Goal: Task Accomplishment & Management: Manage account settings

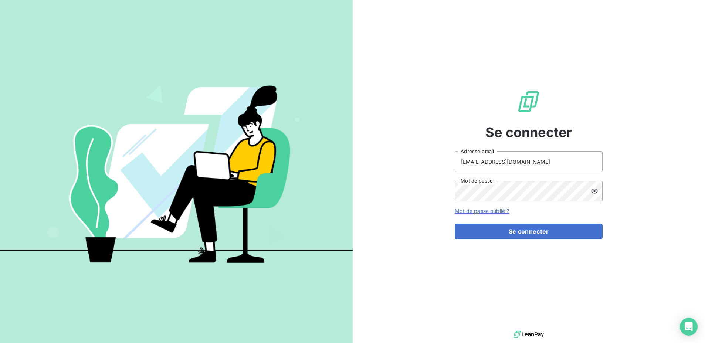
click at [526, 222] on form "edelcey@media-start.fr Adresse email Mot de passe Mot de passe oublié ? Se conn…" at bounding box center [528, 195] width 148 height 88
click at [525, 230] on button "Se connecter" at bounding box center [528, 232] width 148 height 16
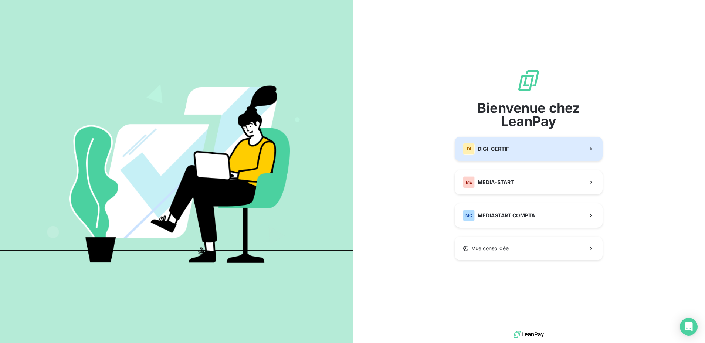
click at [508, 150] on span "DIGI-CERTIF" at bounding box center [492, 148] width 31 height 7
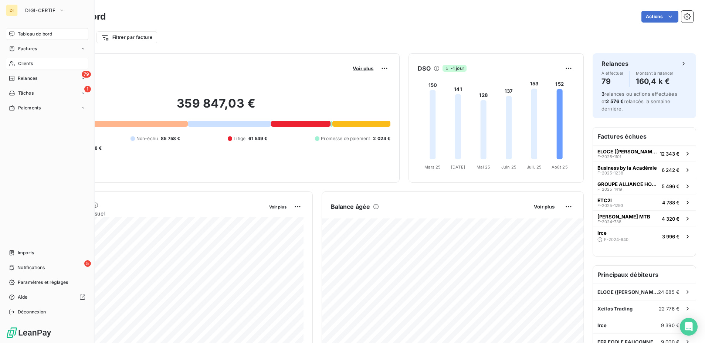
click at [28, 62] on span "Clients" at bounding box center [25, 63] width 15 height 7
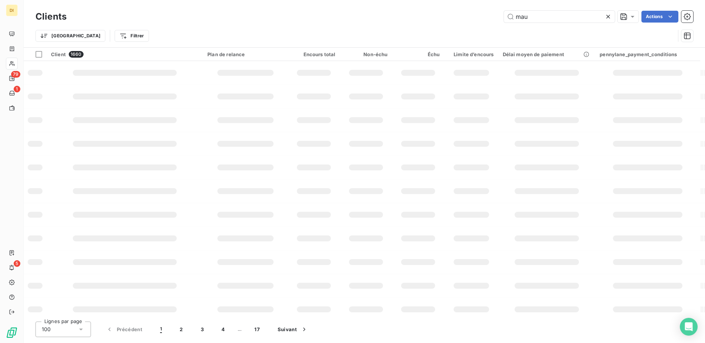
type input "maur"
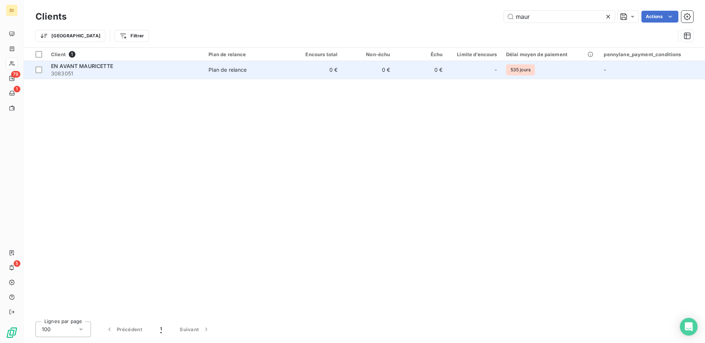
click at [171, 71] on span "3083051" at bounding box center [125, 73] width 149 height 7
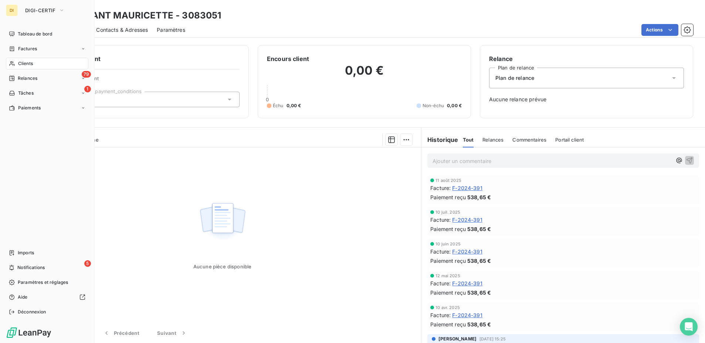
click at [14, 64] on icon at bounding box center [12, 64] width 6 height 6
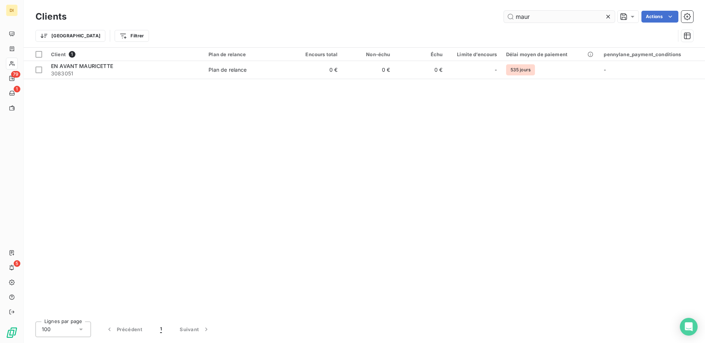
click at [593, 15] on input "maur" at bounding box center [559, 17] width 111 height 12
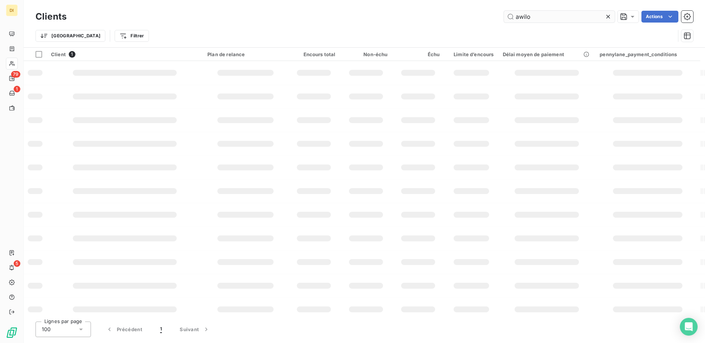
type input "awilog"
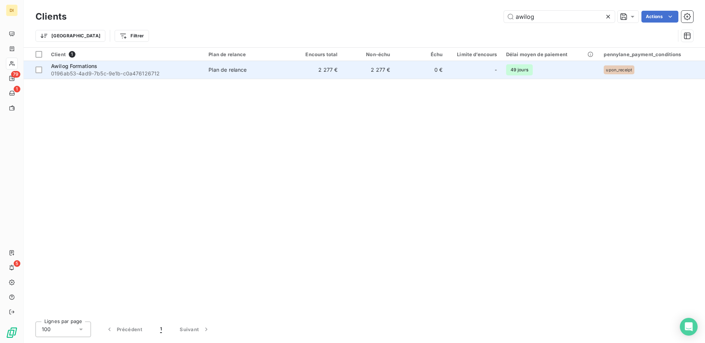
click at [164, 75] on span "0196ab53-4ad9-7b5c-9e1b-c0a476126712" at bounding box center [125, 73] width 149 height 7
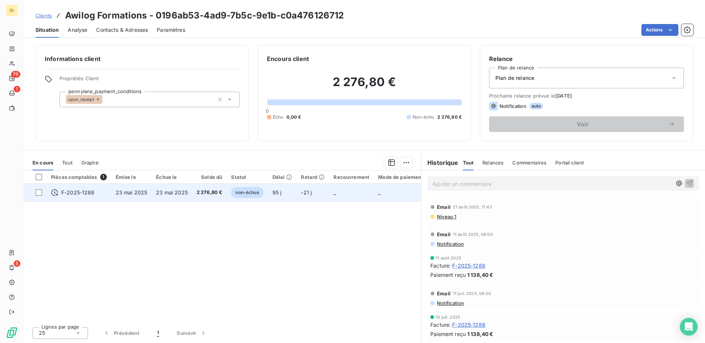
click at [226, 188] on td "non-échue" at bounding box center [246, 193] width 41 height 18
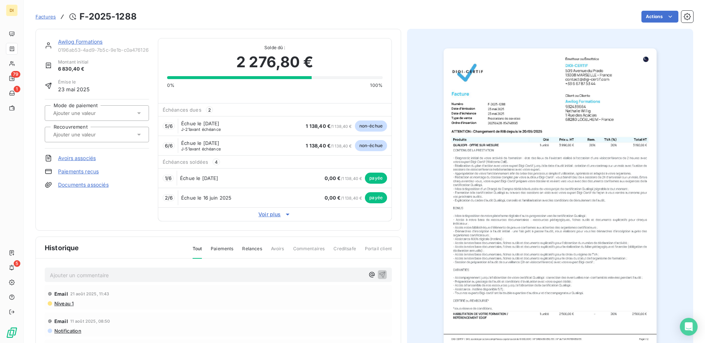
click at [270, 214] on span "Voir plus" at bounding box center [274, 214] width 233 height 7
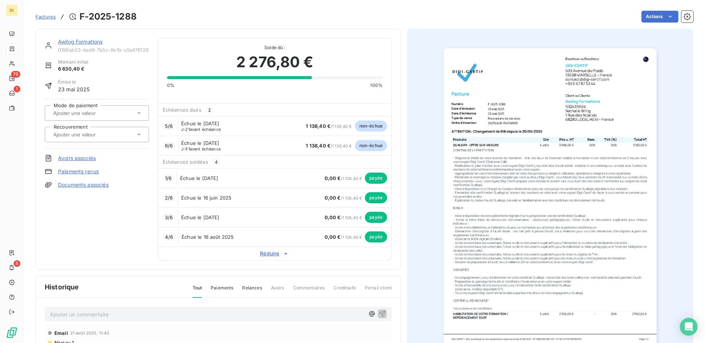
click at [92, 42] on link "Awilog Formations" at bounding box center [80, 41] width 45 height 6
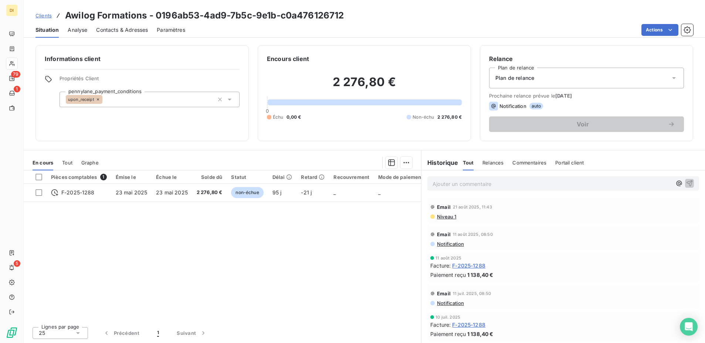
click at [108, 29] on span "Contacts & Adresses" at bounding box center [122, 29] width 52 height 7
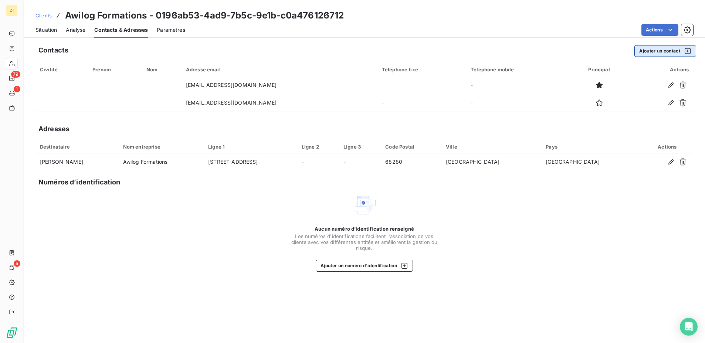
click at [660, 54] on button "Ajouter un contact" at bounding box center [665, 51] width 62 height 12
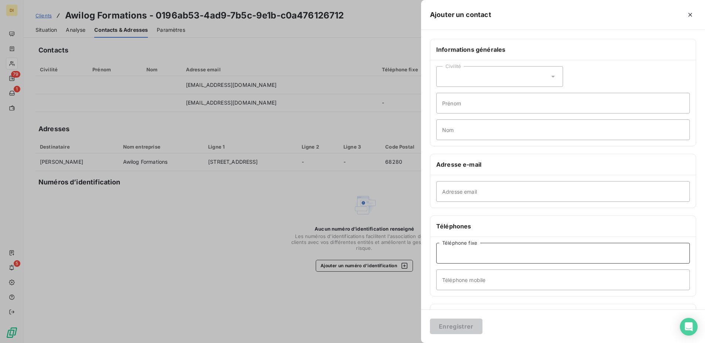
click at [509, 252] on input "Téléphone fixe" at bounding box center [562, 253] width 253 height 21
type input "0950566240"
click at [469, 100] on input "Prénom" at bounding box center [562, 103] width 253 height 21
type input "Compta"
click at [441, 323] on button "Enregistrer" at bounding box center [456, 326] width 52 height 16
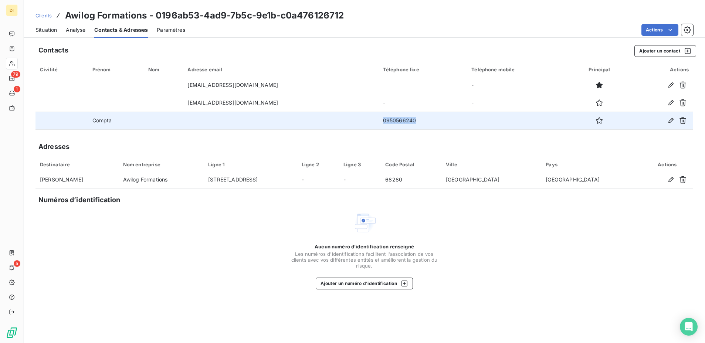
drag, startPoint x: 410, startPoint y: 121, endPoint x: 357, endPoint y: 122, distance: 53.2
click at [357, 122] on tr "Compta 0950566240" at bounding box center [363, 121] width 657 height 18
copy tr "0950566240"
click at [680, 123] on icon "button" at bounding box center [682, 120] width 7 height 7
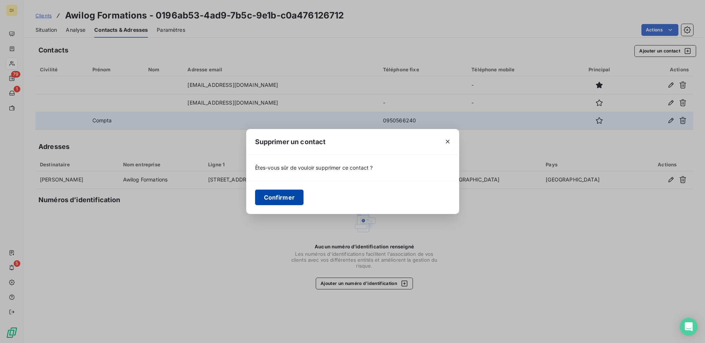
click at [258, 197] on button "Confirmer" at bounding box center [279, 198] width 49 height 16
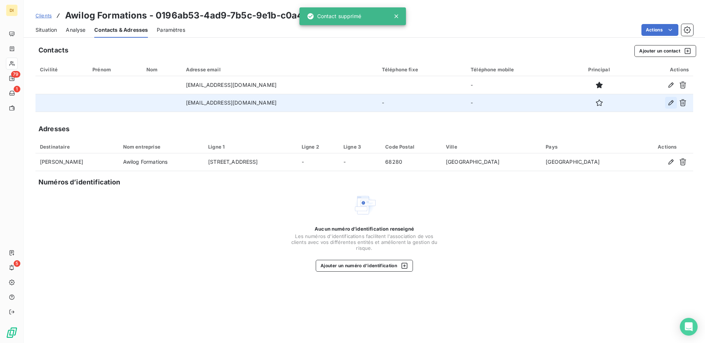
click at [668, 104] on icon "button" at bounding box center [670, 102] width 7 height 7
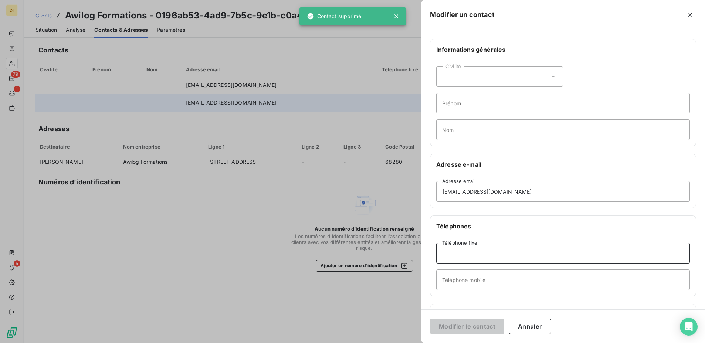
click at [467, 257] on input "Téléphone fixe" at bounding box center [562, 253] width 253 height 21
paste input "0950566240"
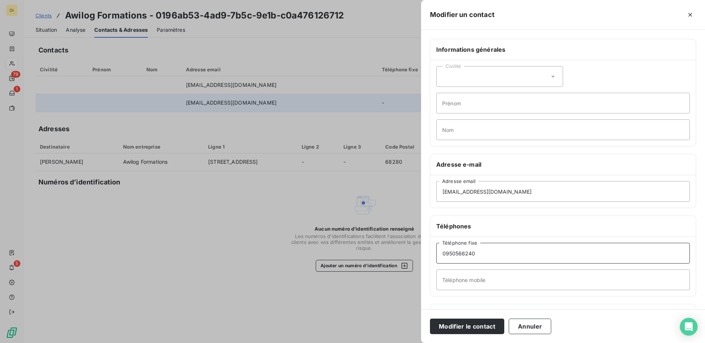
drag, startPoint x: 454, startPoint y: 253, endPoint x: 415, endPoint y: 252, distance: 39.2
click at [416, 342] on div "Modifier un contact Informations générales Civilité Prénom Nom Adresse e-mail […" at bounding box center [352, 343] width 705 height 0
type input "0950566240"
click at [451, 321] on button "Modifier le contact" at bounding box center [467, 326] width 74 height 16
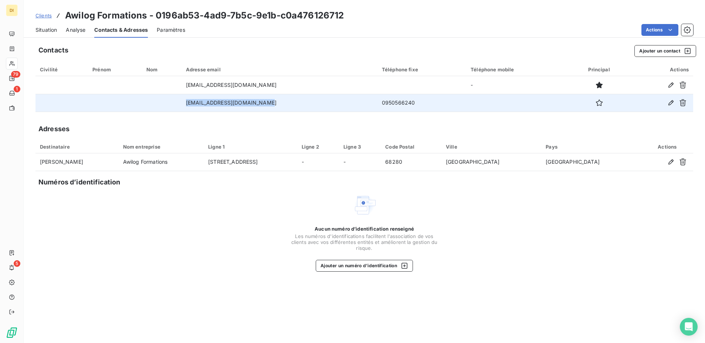
drag, startPoint x: 267, startPoint y: 101, endPoint x: 197, endPoint y: 96, distance: 70.3
click at [197, 96] on td "[EMAIL_ADDRESS][DOMAIN_NAME]" at bounding box center [279, 103] width 196 height 18
copy td "[EMAIL_ADDRESS][DOMAIN_NAME]"
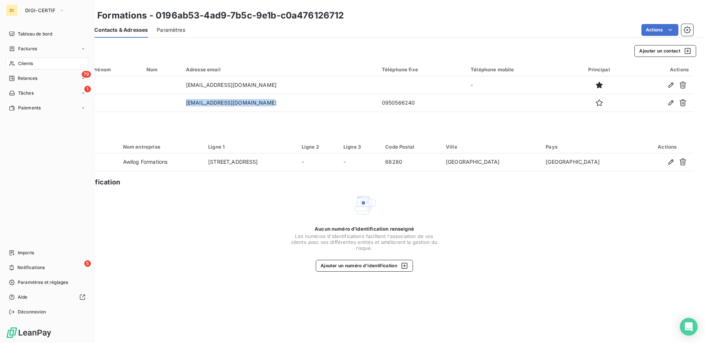
click at [14, 61] on icon at bounding box center [12, 64] width 6 height 6
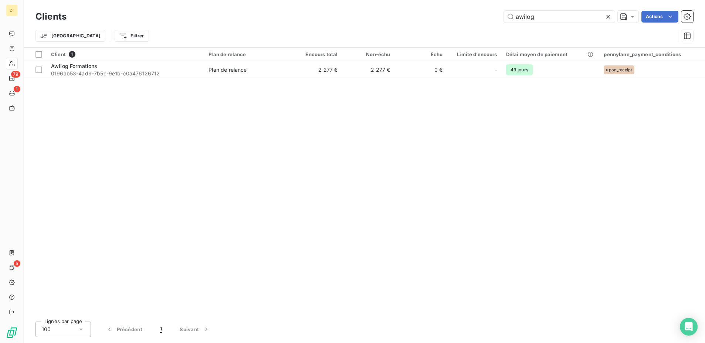
click at [536, 23] on div "Clients awilog Actions" at bounding box center [363, 17] width 657 height 16
click at [538, 18] on input "awilog" at bounding box center [559, 17] width 111 height 12
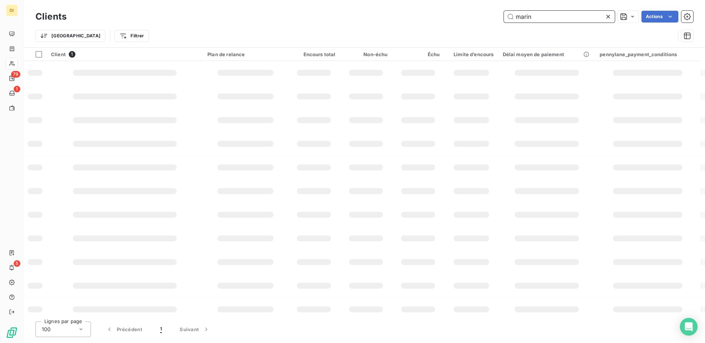
type input "marina"
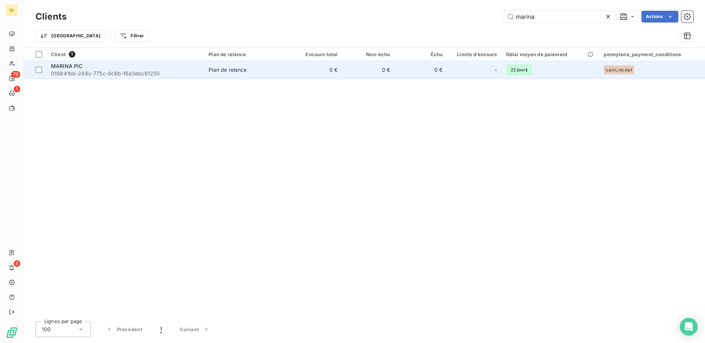
click at [166, 67] on div "MARINA PIC" at bounding box center [125, 65] width 149 height 7
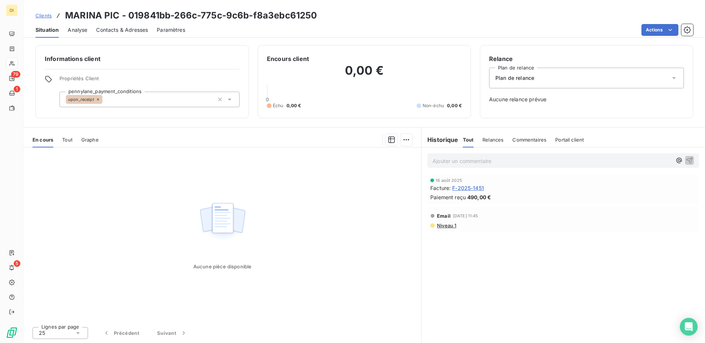
click at [465, 187] on span "F-2025-1451" at bounding box center [468, 188] width 32 height 8
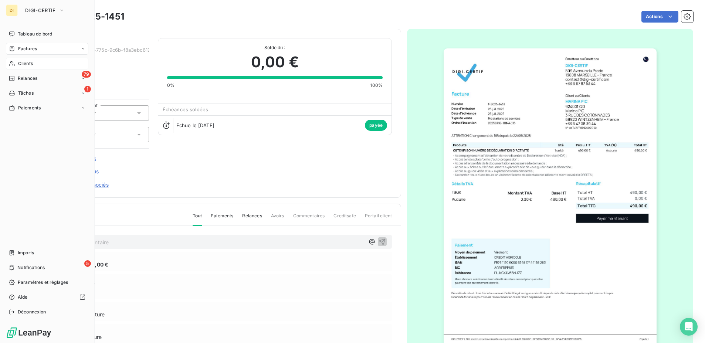
click at [12, 65] on icon at bounding box center [12, 64] width 6 height 6
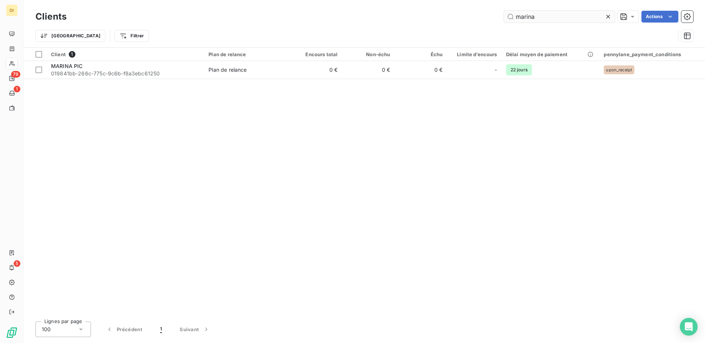
click at [573, 11] on input "marina" at bounding box center [559, 17] width 111 height 12
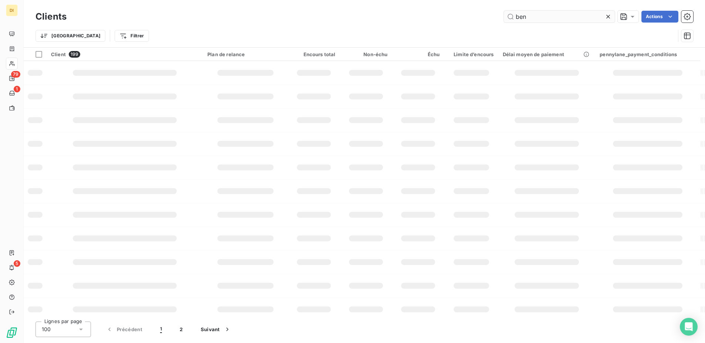
type input "benn"
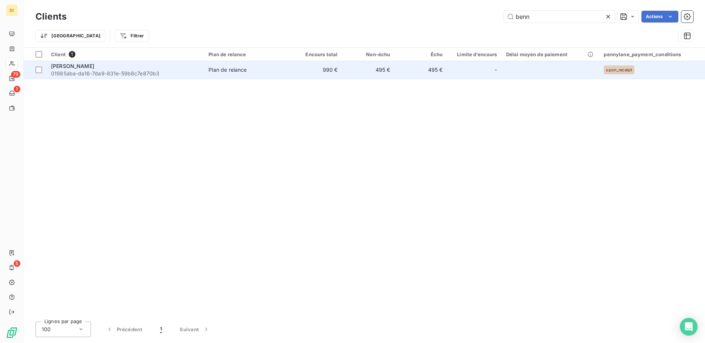
click at [365, 66] on td "495 €" at bounding box center [368, 70] width 52 height 18
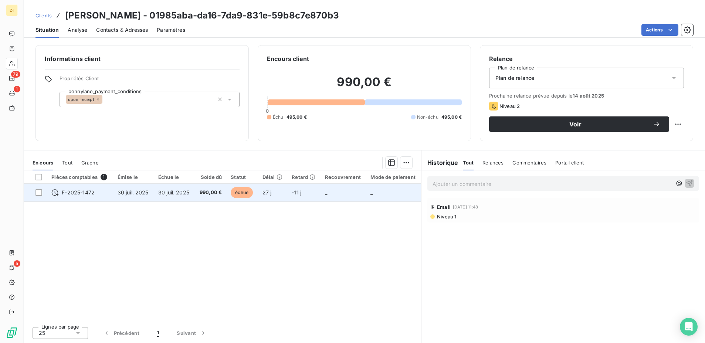
click at [225, 194] on td "990,00 €" at bounding box center [210, 193] width 32 height 18
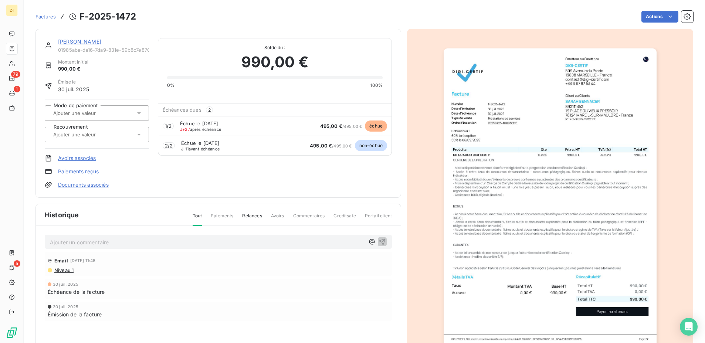
click at [87, 42] on link "[PERSON_NAME]" at bounding box center [79, 41] width 43 height 6
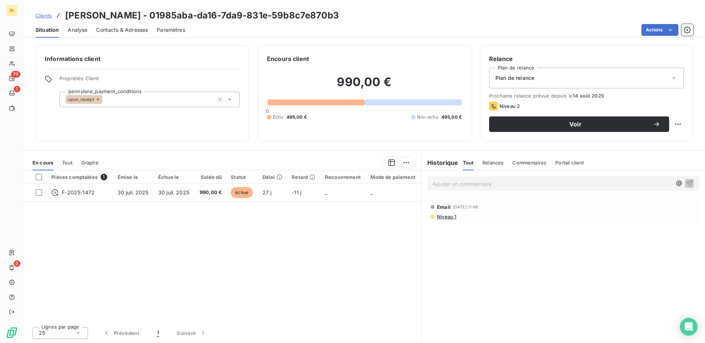
click at [464, 183] on p "Ajouter un commentaire ﻿" at bounding box center [551, 183] width 239 height 9
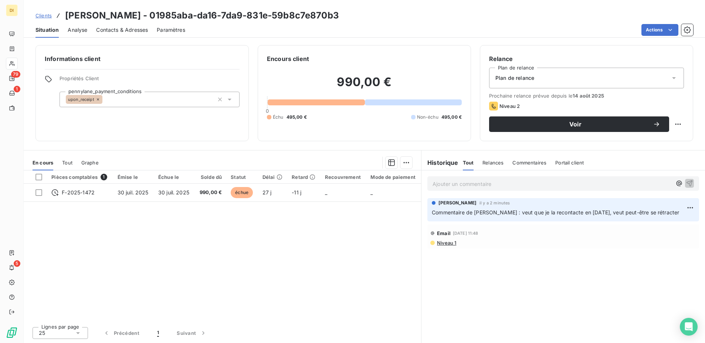
click at [12, 64] on icon at bounding box center [12, 64] width 6 height 6
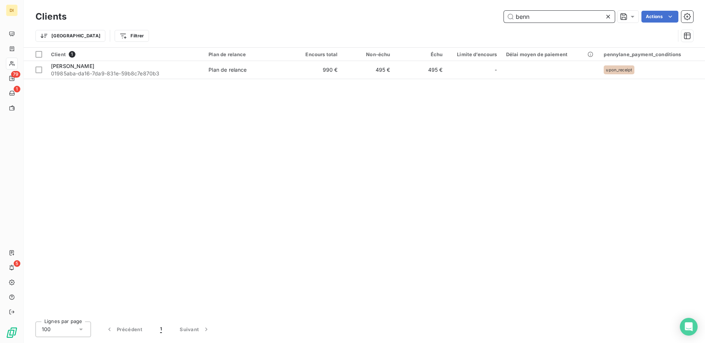
click at [543, 14] on input "benn" at bounding box center [559, 17] width 111 height 12
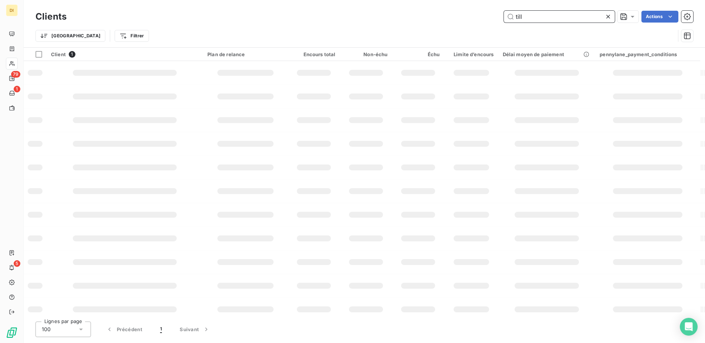
type input "tilli"
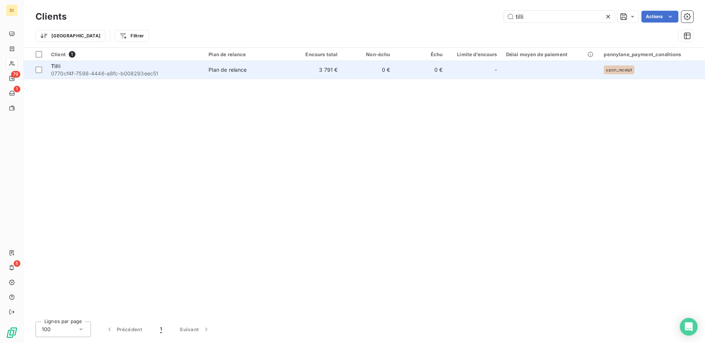
click at [142, 66] on div "Tilli" at bounding box center [125, 65] width 149 height 7
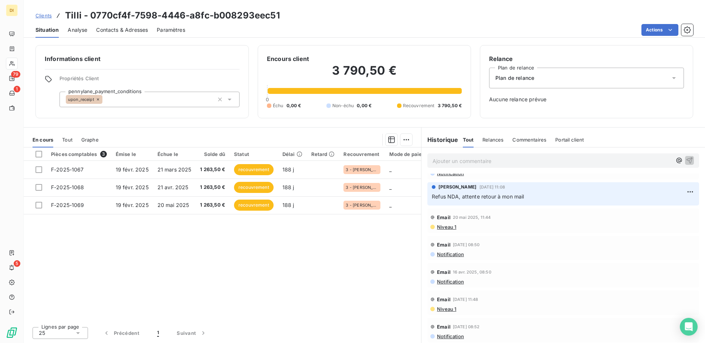
scroll to position [134, 0]
